Goal: Task Accomplishment & Management: Manage account settings

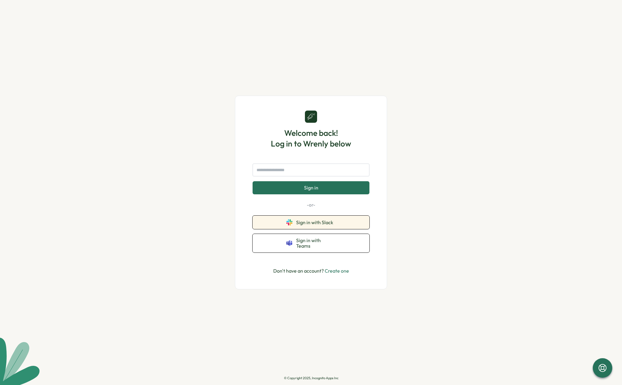
click at [345, 227] on button "Sign in with Slack" at bounding box center [311, 222] width 117 height 13
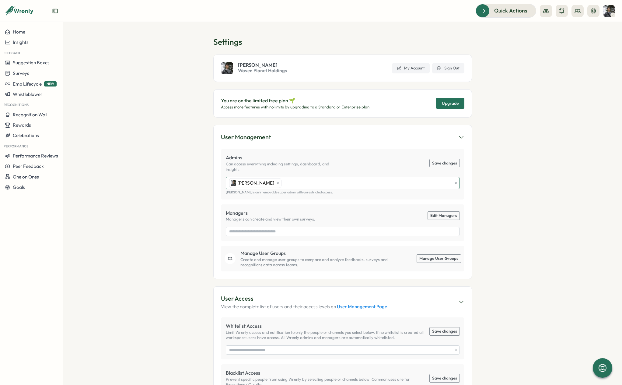
click at [329, 177] on div "[PERSON_NAME]" at bounding box center [340, 183] width 224 height 12
type input "*"
click at [184, 155] on section "Settings [PERSON_NAME] Woven Planet Holdings My Account Sign Out You are on the…" at bounding box center [342, 203] width 559 height 363
click at [260, 232] on div "Managers Managers can create and view their own surveys. Edit Managers" at bounding box center [343, 222] width 244 height 37
click at [261, 229] on input "search" at bounding box center [342, 231] width 227 height 9
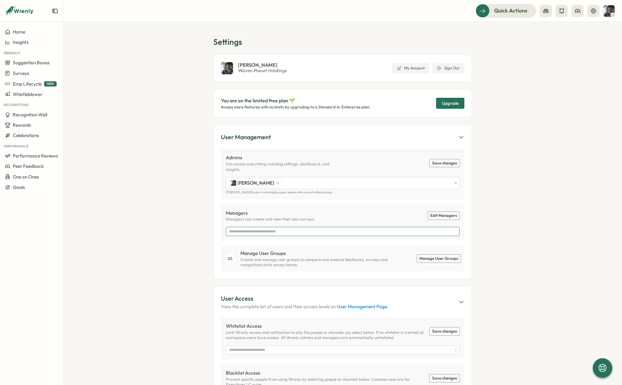
click at [261, 227] on input "search" at bounding box center [342, 231] width 227 height 9
click at [436, 212] on link "Edit Managers" at bounding box center [444, 216] width 32 height 8
click at [449, 212] on link "Edit Managers" at bounding box center [444, 216] width 32 height 8
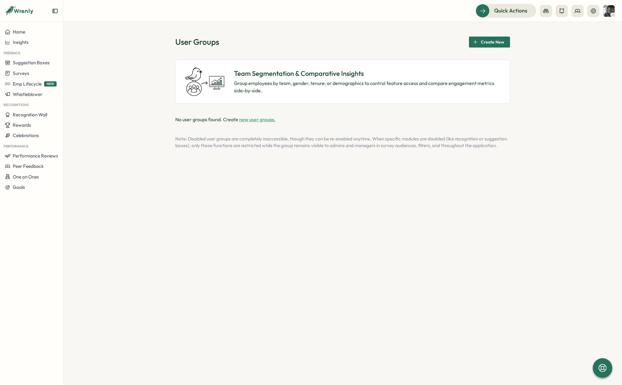
click at [489, 46] on span "Create New" at bounding box center [492, 42] width 23 height 10
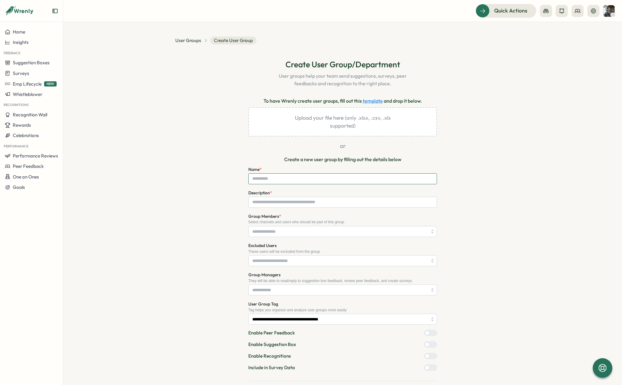
click at [304, 178] on input "Name *" at bounding box center [342, 178] width 189 height 11
type input "**********"
click at [285, 203] on input "Description *" at bounding box center [342, 202] width 189 height 11
type input "*"
type input "**********"
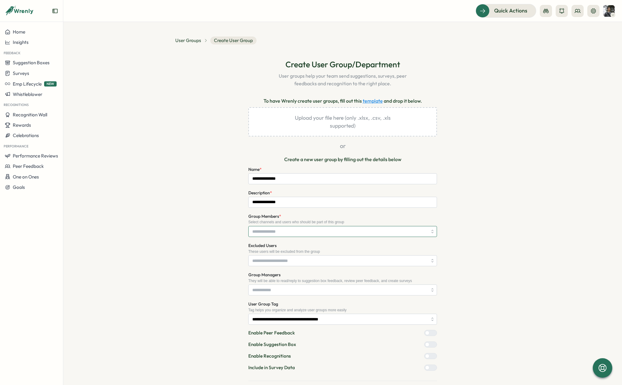
click at [279, 228] on input "Group Members *" at bounding box center [339, 231] width 175 height 10
type input "*"
type input "**********"
click at [510, 235] on section "**********" at bounding box center [342, 203] width 559 height 363
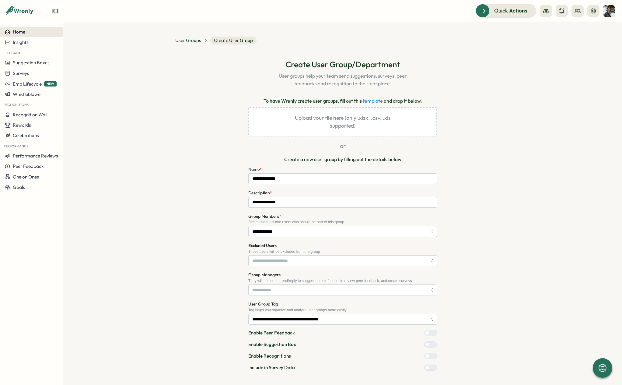
click at [27, 33] on div "Home" at bounding box center [31, 31] width 53 height 5
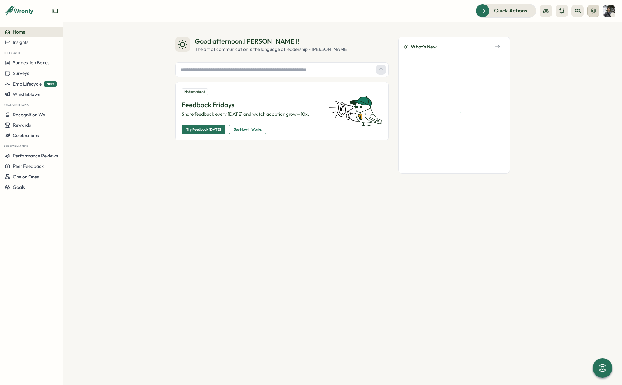
click at [594, 13] on icon at bounding box center [594, 11] width 6 height 6
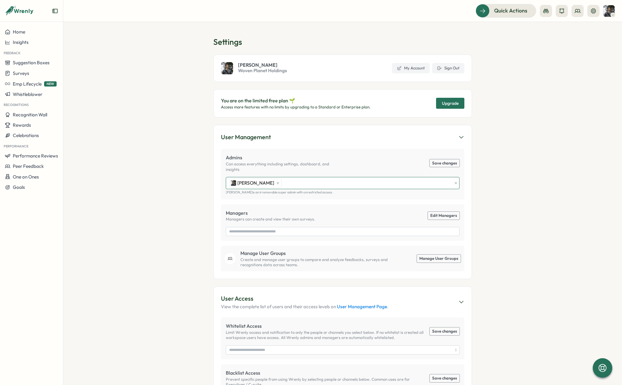
click at [295, 177] on div "Jason Sloop" at bounding box center [340, 183] width 224 height 12
click at [318, 192] on p "No users found with that name" at bounding box center [341, 192] width 231 height 7
click at [329, 194] on p "No users found with that name" at bounding box center [341, 192] width 231 height 7
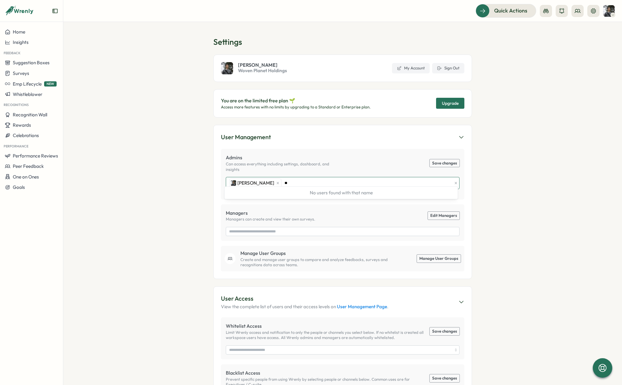
type input "*"
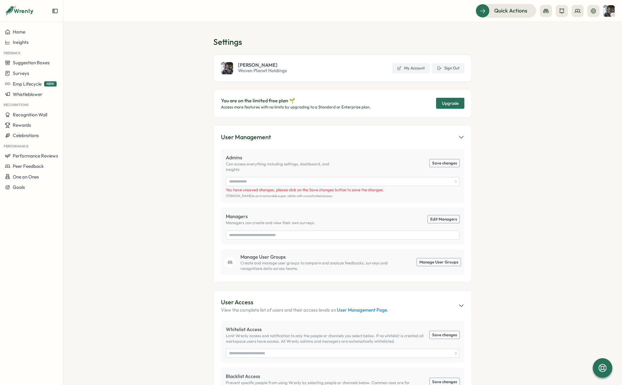
click at [182, 187] on section "Settings Jason Sloop Woven Planet Holdings My Account Sign Out You are on the l…" at bounding box center [342, 203] width 559 height 363
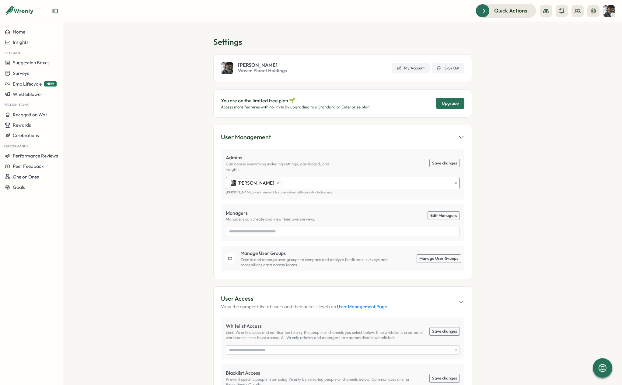
click at [308, 177] on div "Jason Sloop **" at bounding box center [340, 183] width 224 height 12
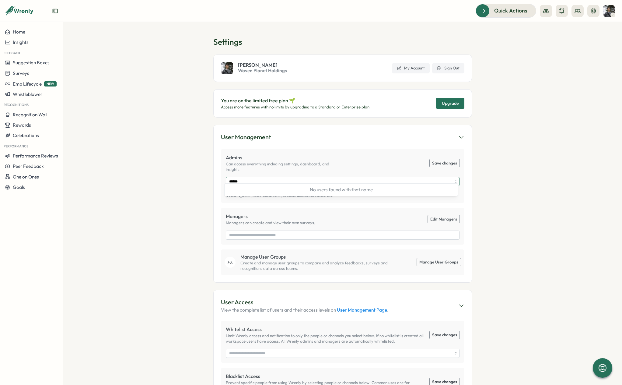
type input "******"
click at [195, 174] on section "Settings Jason Sloop Woven Planet Holdings My Account Sign Out You are on the l…" at bounding box center [342, 203] width 559 height 363
click at [30, 58] on button "Suggestion Boxes" at bounding box center [31, 63] width 63 height 10
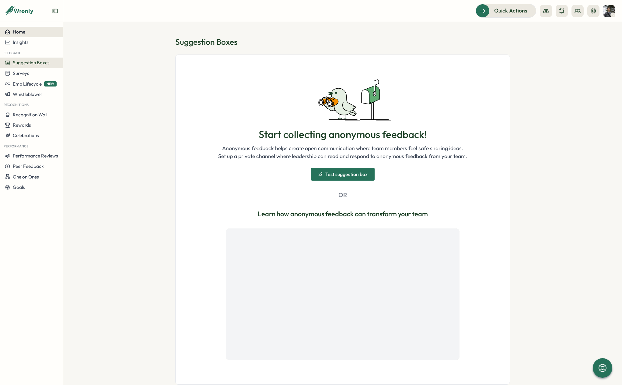
click at [23, 32] on span "Home" at bounding box center [19, 32] width 12 height 6
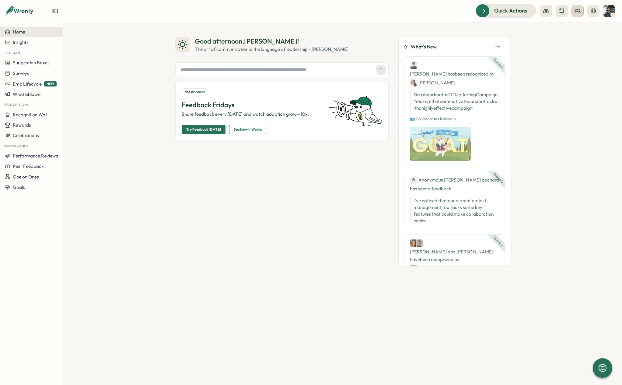
click at [579, 15] on button at bounding box center [578, 11] width 12 height 12
click at [578, 28] on div "Org Members" at bounding box center [578, 30] width 38 height 7
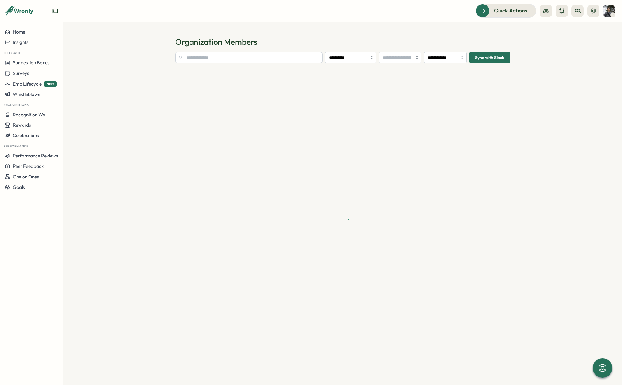
type input "**********"
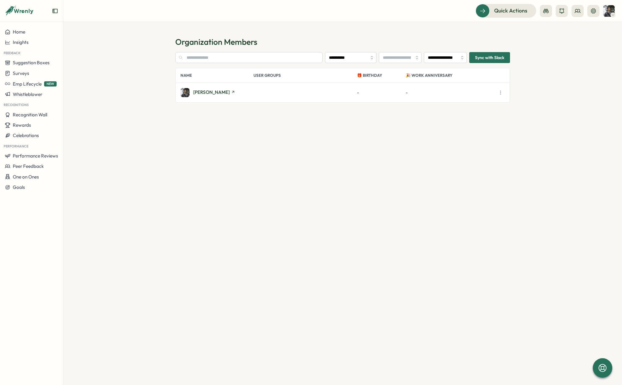
click at [474, 61] on button "Sync with Slack" at bounding box center [489, 57] width 41 height 11
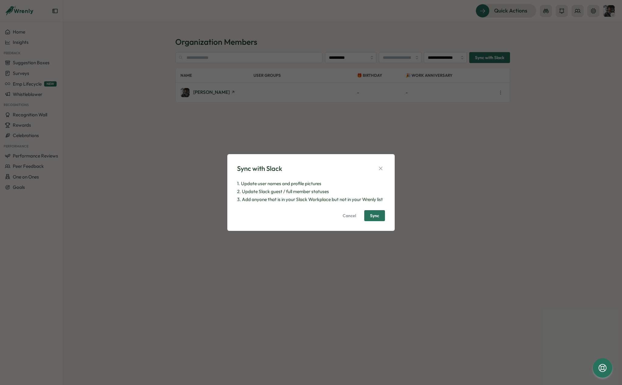
click at [349, 217] on span "Cancel" at bounding box center [349, 215] width 13 height 10
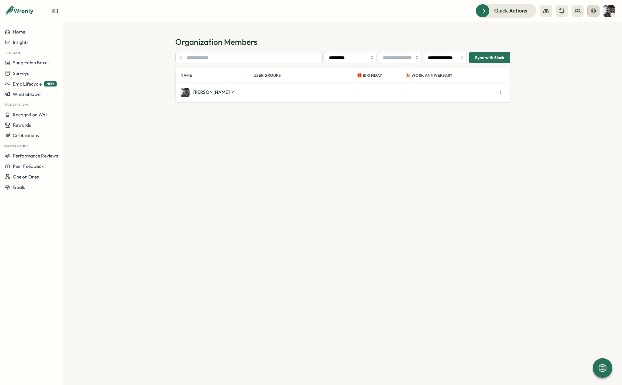
click at [591, 14] on button at bounding box center [594, 11] width 12 height 12
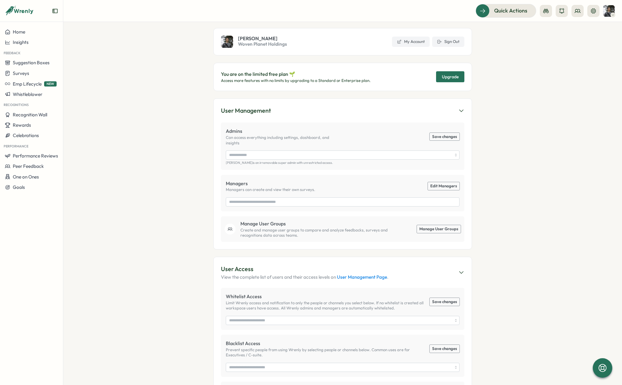
scroll to position [68, 0]
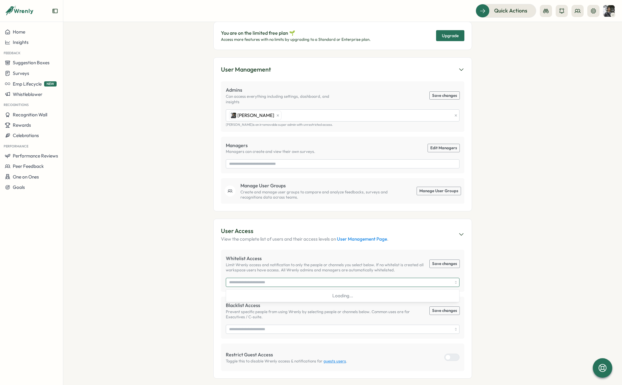
click at [306, 278] on input "search" at bounding box center [340, 282] width 223 height 9
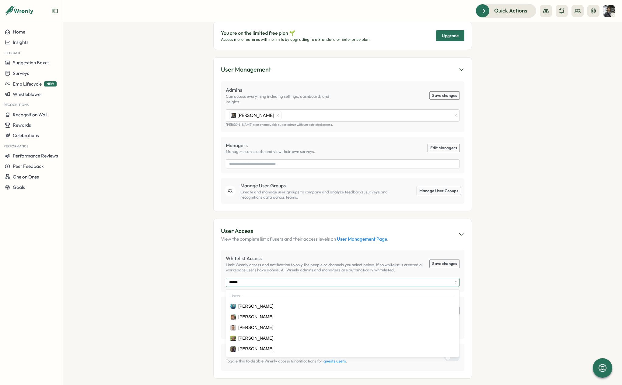
type input "******"
click at [587, 134] on section "Settings Jason Sloop Woven Planet Holdings My Account Sign Out You are on the l…" at bounding box center [342, 203] width 559 height 363
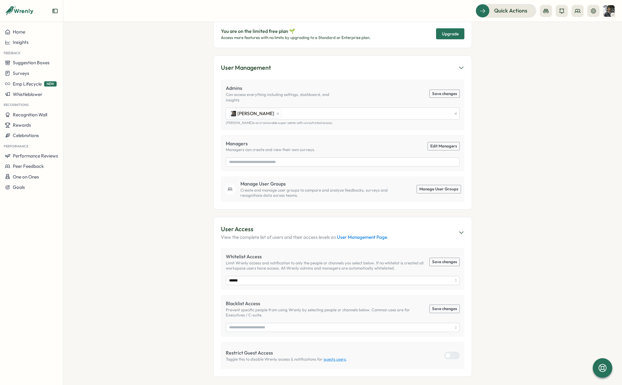
scroll to position [71, 0]
